Goal: Check status: Check status

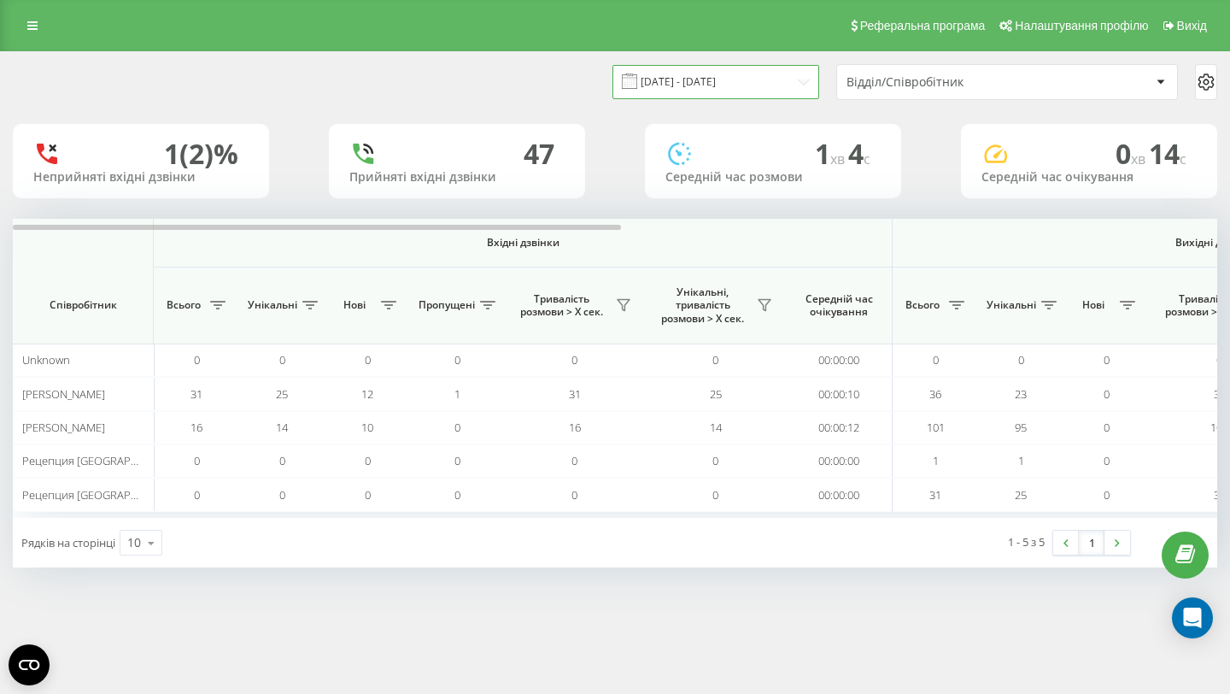
click at [726, 83] on input "[DATE] - [DATE]" at bounding box center [716, 81] width 207 height 33
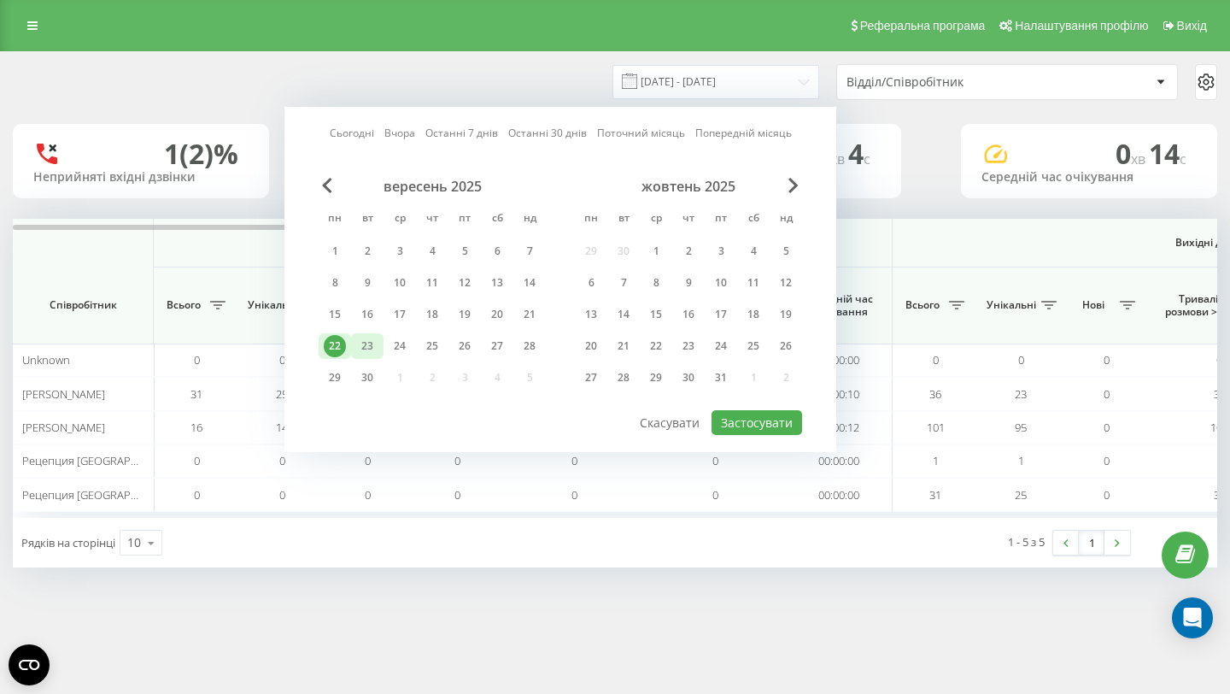
click at [376, 347] on div "23" at bounding box center [367, 346] width 22 height 22
click at [777, 418] on button "Застосувати" at bounding box center [757, 422] width 91 height 25
type input "[DATE] - [DATE]"
